Goal: Navigation & Orientation: Find specific page/section

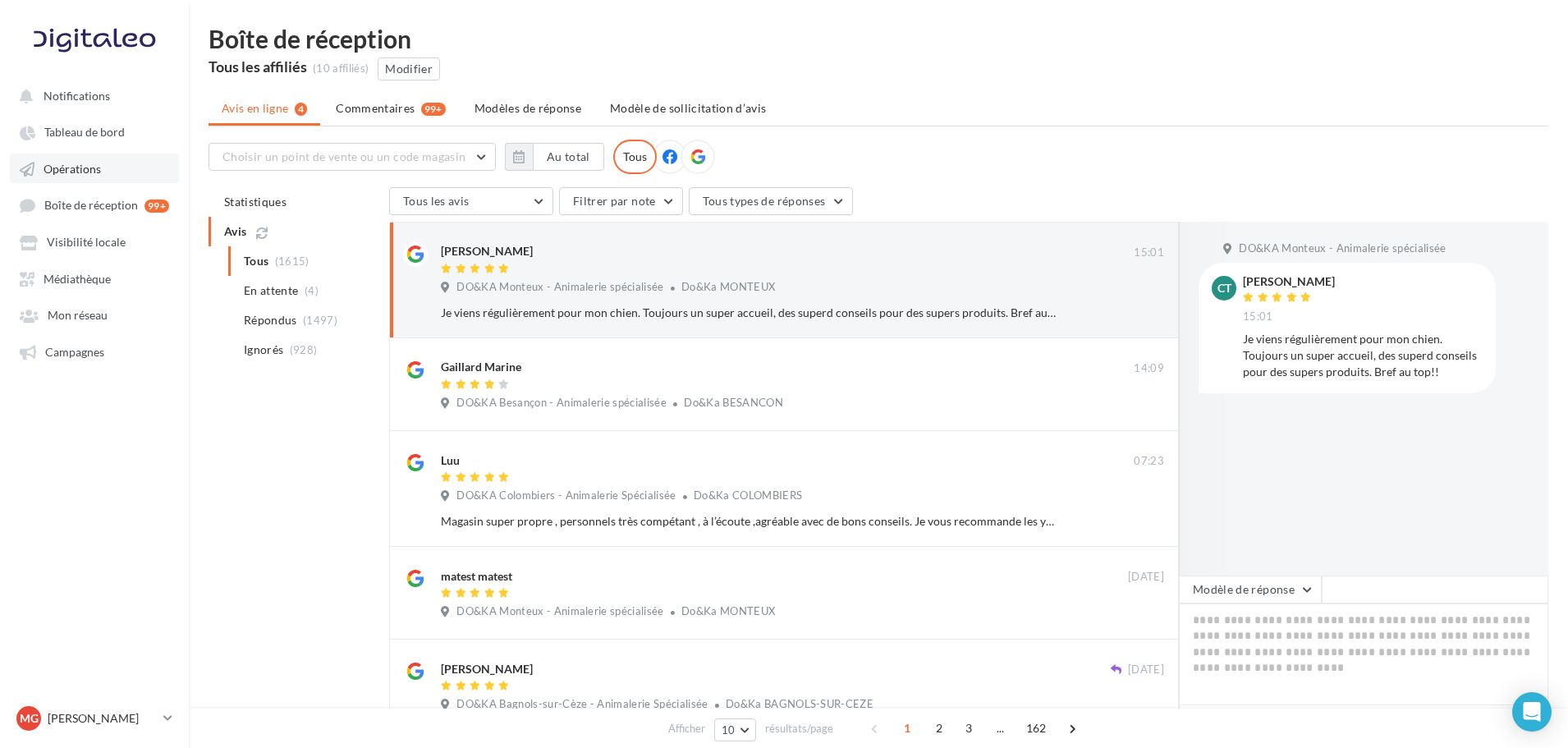
click at [94, 170] on span "Opérations" at bounding box center [71, 169] width 57 height 14
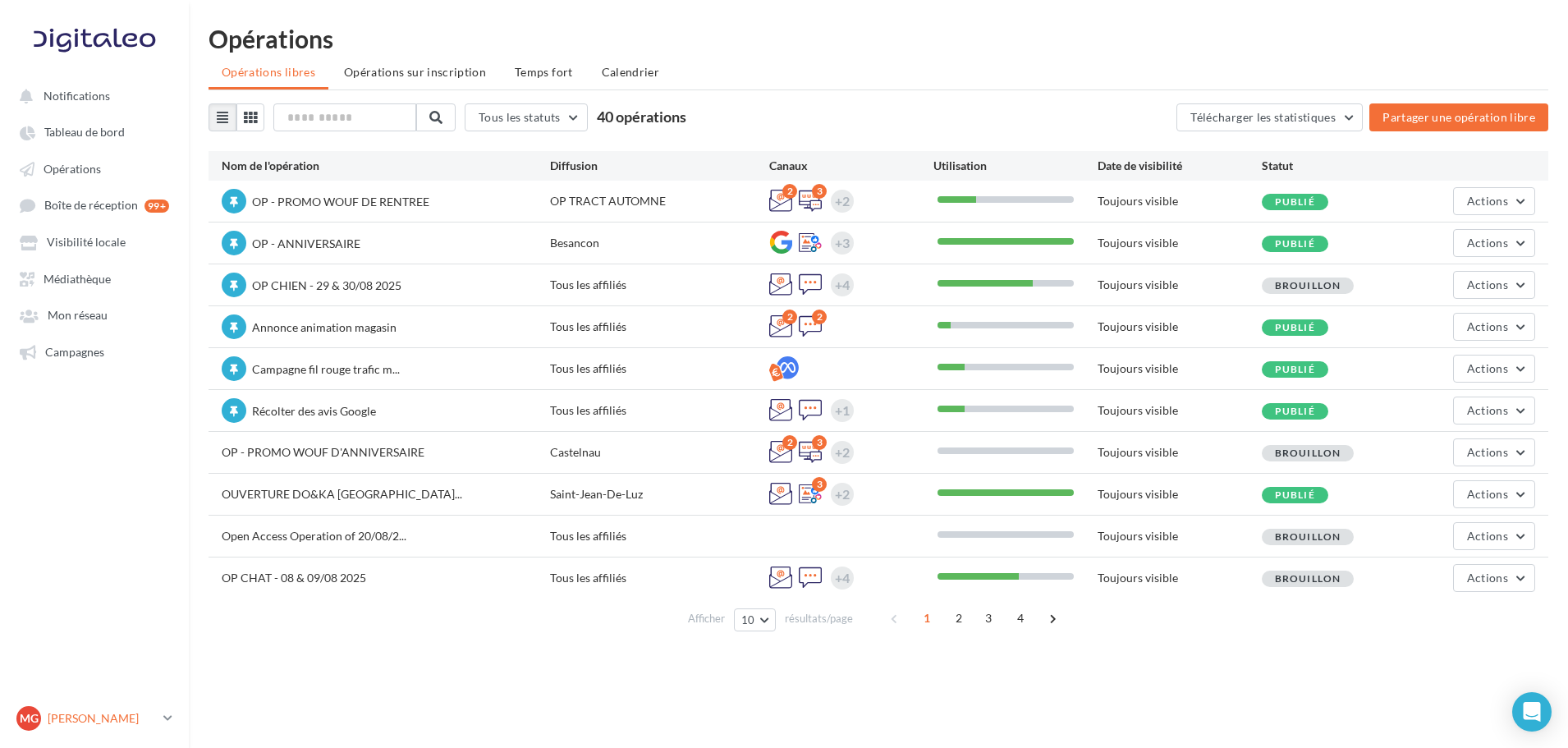
click at [82, 719] on p "[PERSON_NAME]" at bounding box center [102, 718] width 109 height 17
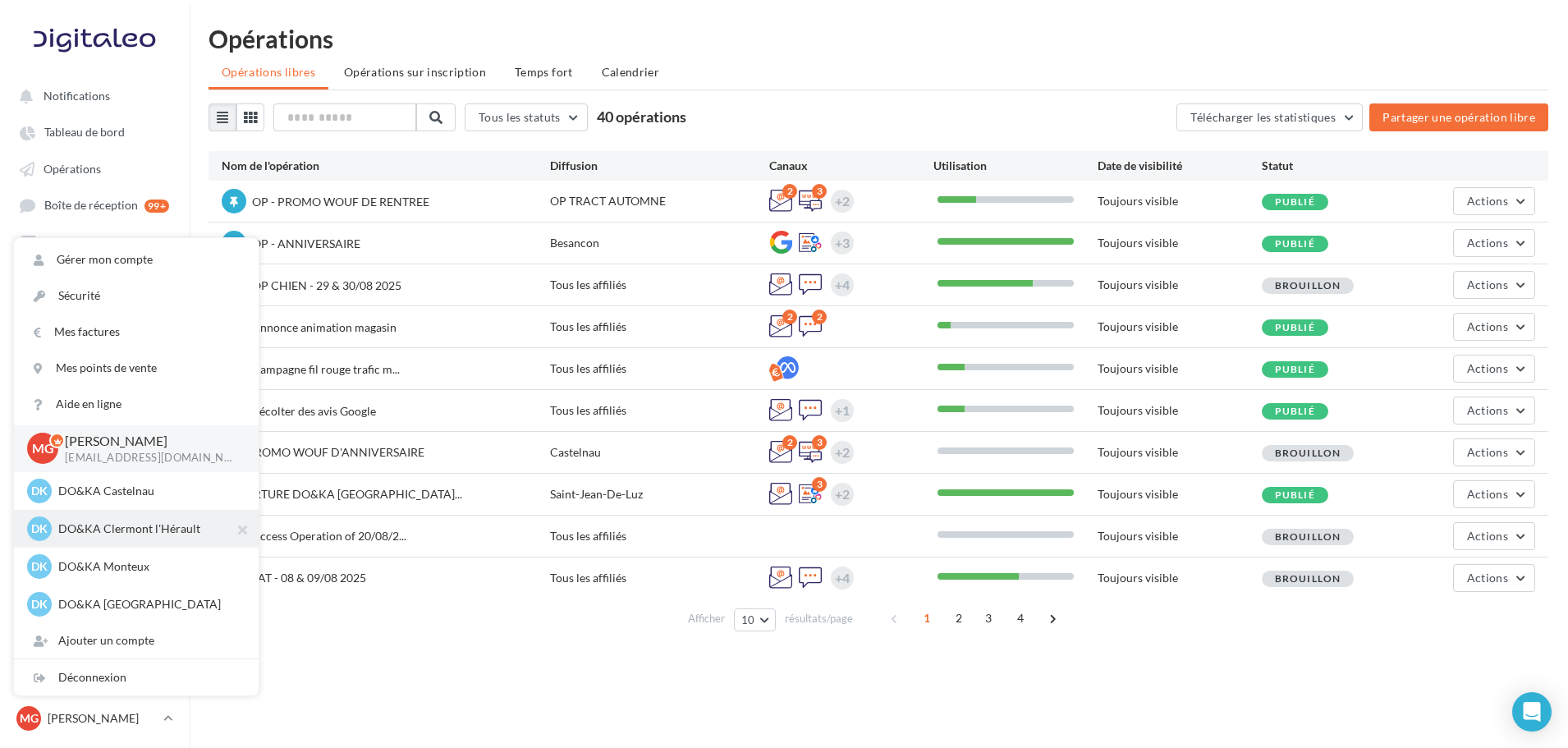
click at [149, 531] on p "DO&KA Clermont l'Hérault" at bounding box center [148, 528] width 180 height 17
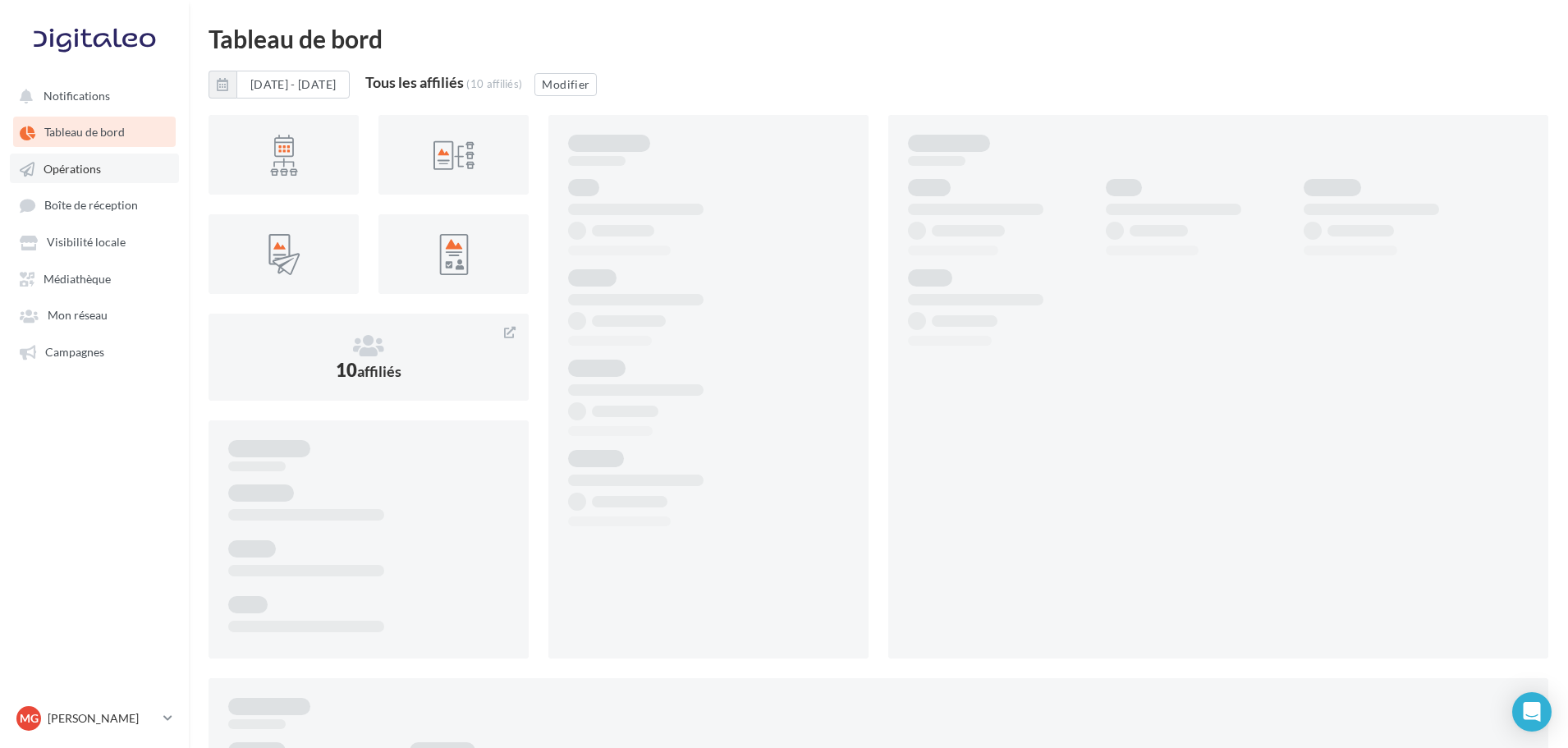
click at [54, 175] on span "Opérations" at bounding box center [71, 169] width 57 height 14
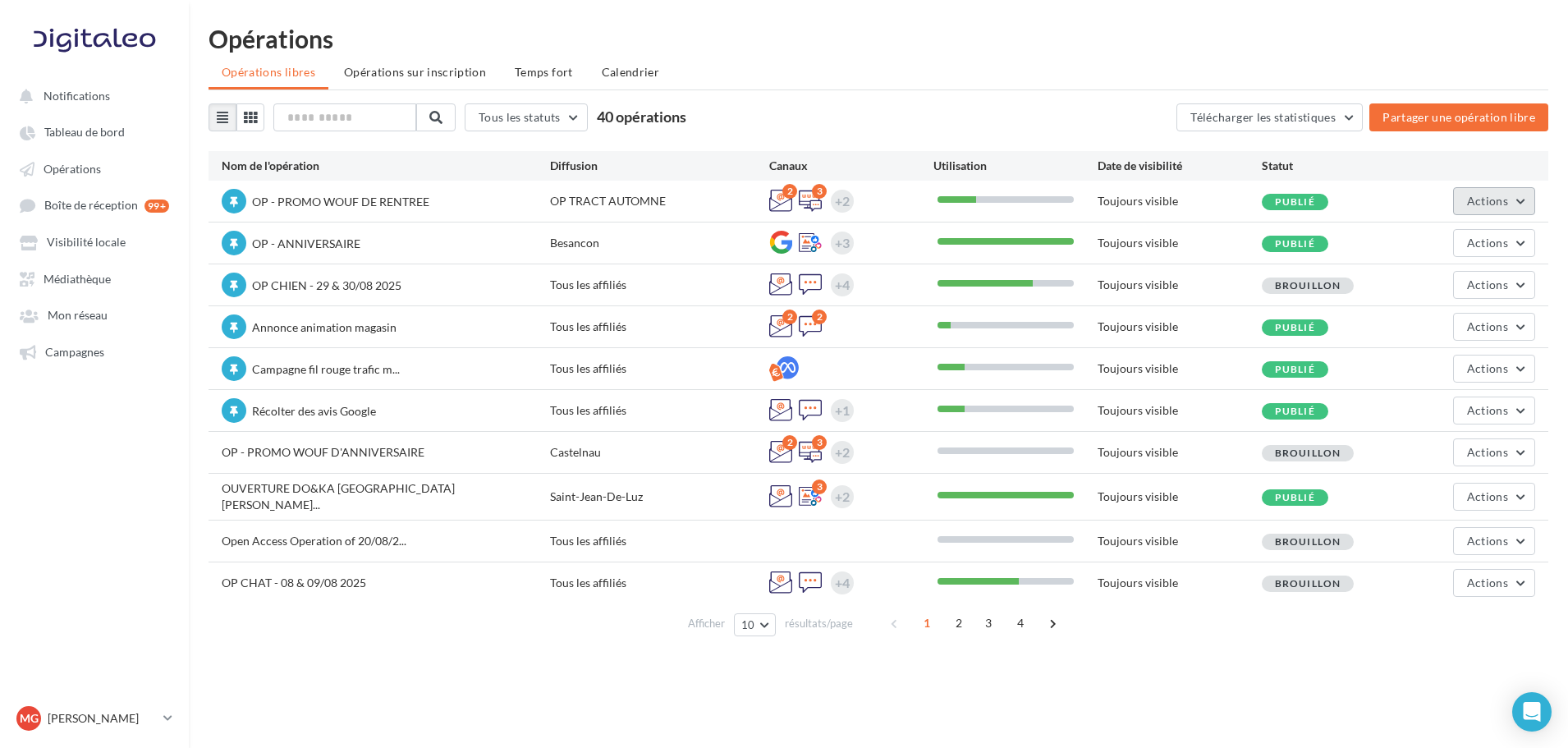
click at [1505, 199] on span "Actions" at bounding box center [1487, 200] width 41 height 14
click at [58, 172] on span "Opérations" at bounding box center [71, 169] width 57 height 14
click at [80, 710] on p "[PERSON_NAME]" at bounding box center [102, 718] width 109 height 17
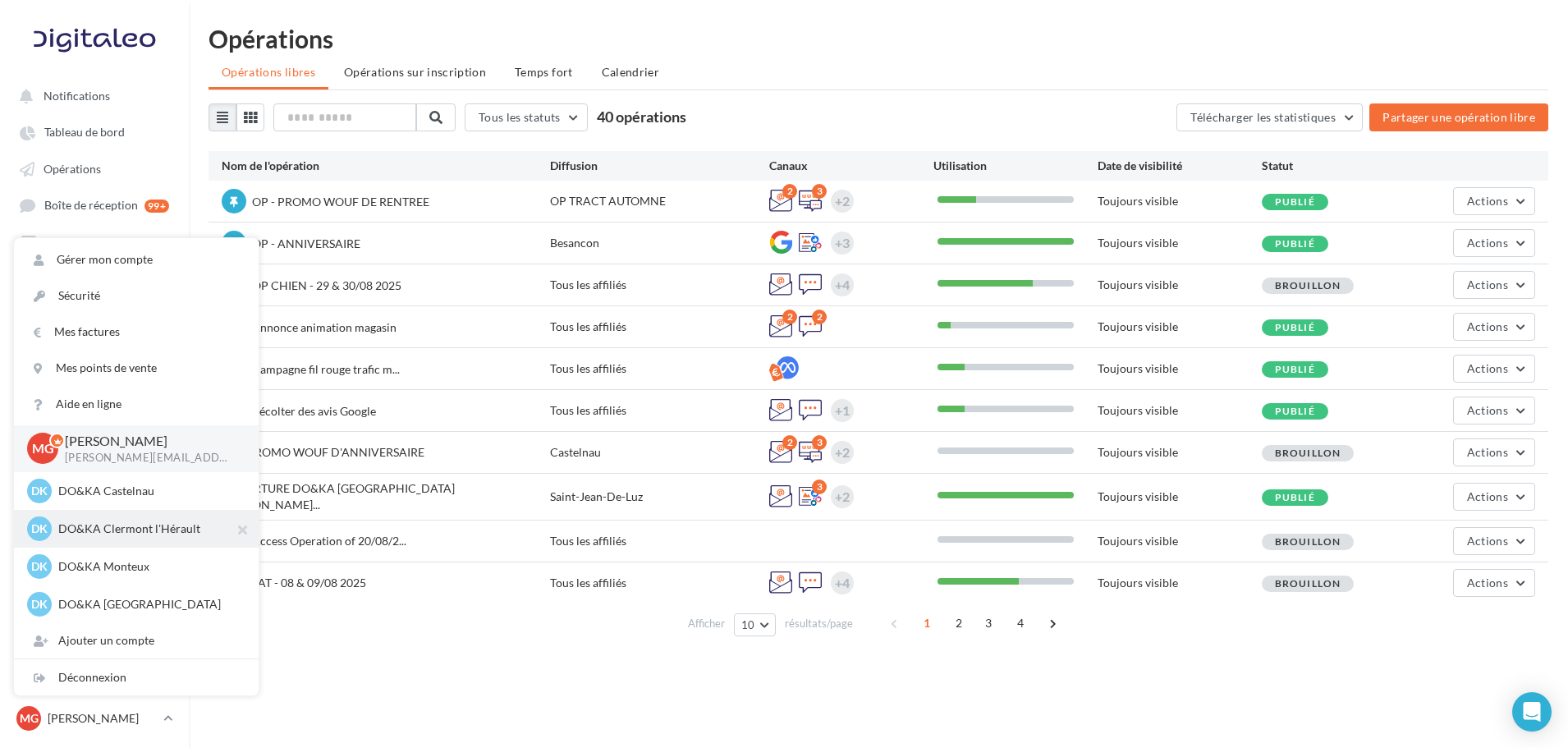
click at [134, 527] on p "DO&KA Clermont l'Hérault" at bounding box center [148, 528] width 180 height 17
